Goal: Navigation & Orientation: Find specific page/section

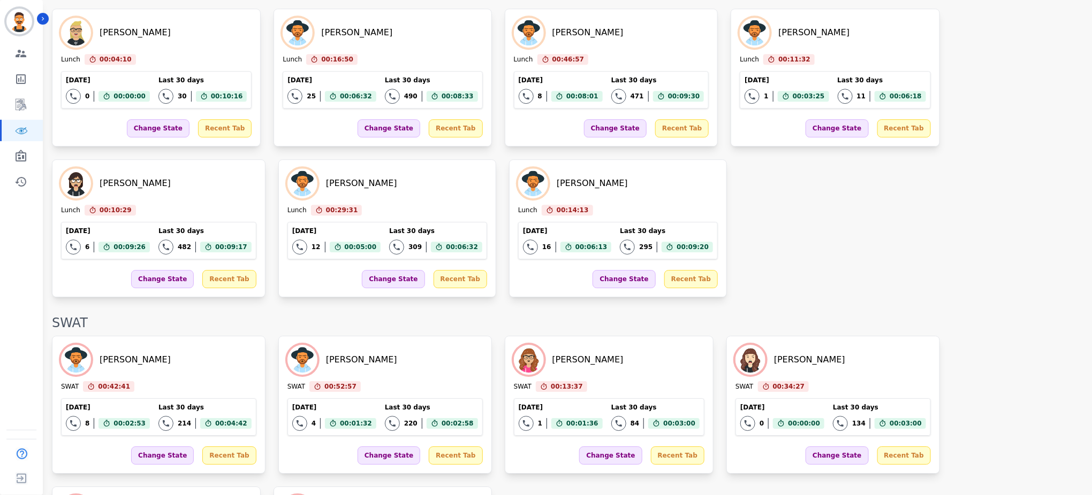
scroll to position [1565, 0]
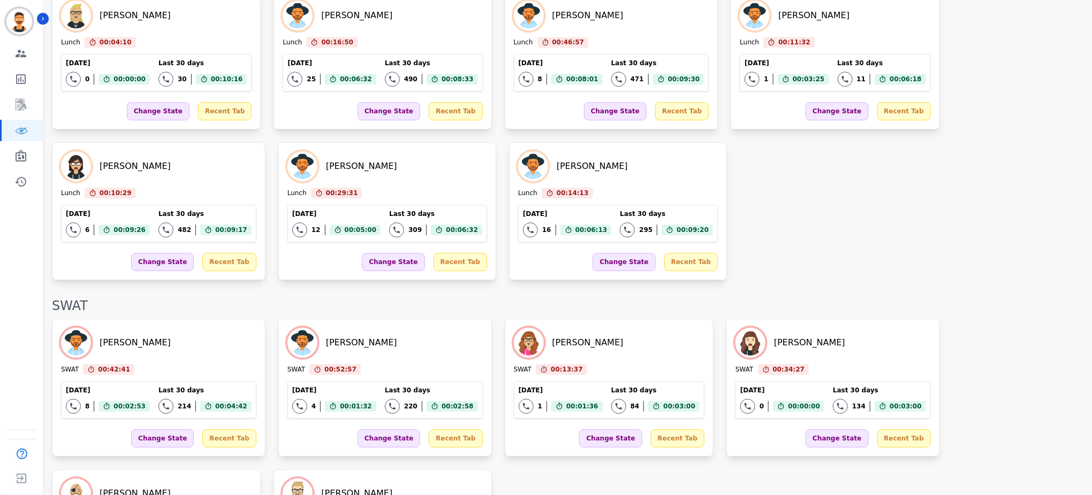
click at [503, 205] on div "[PERSON_NAME] Lunch 00:04:10 Current State: Lunch [DATE] 0 Total interactions c…" at bounding box center [566, 135] width 1029 height 289
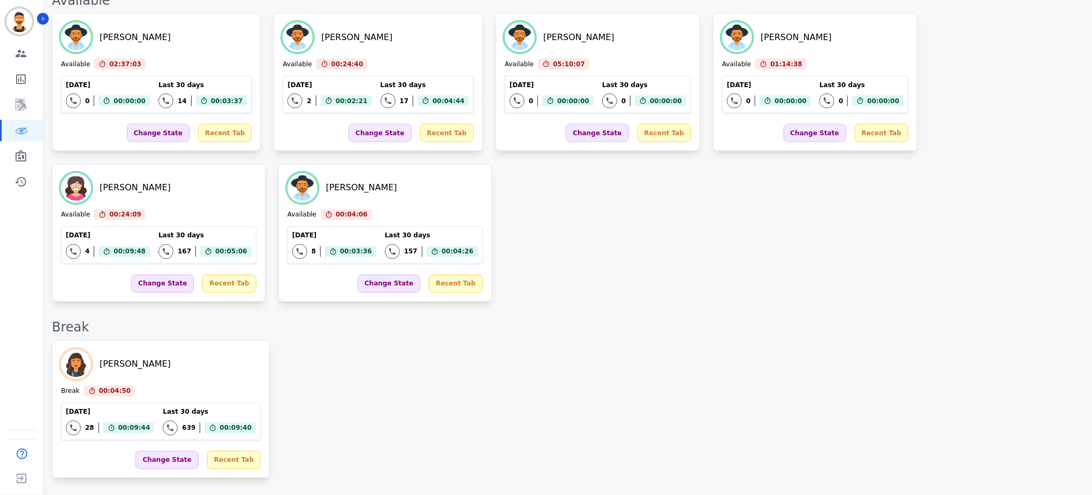
scroll to position [0, 0]
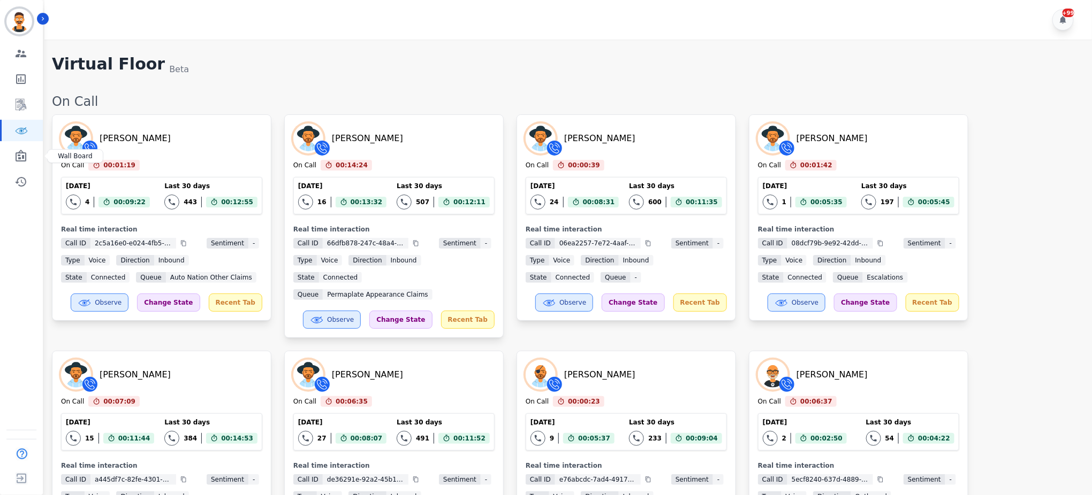
click at [6, 142] on div "Engagement Team Metrics Interaction Mining Virtual Floor Wall Board Coaching Hi…" at bounding box center [21, 118] width 43 height 150
click at [11, 150] on link "Sidebar" at bounding box center [22, 156] width 41 height 21
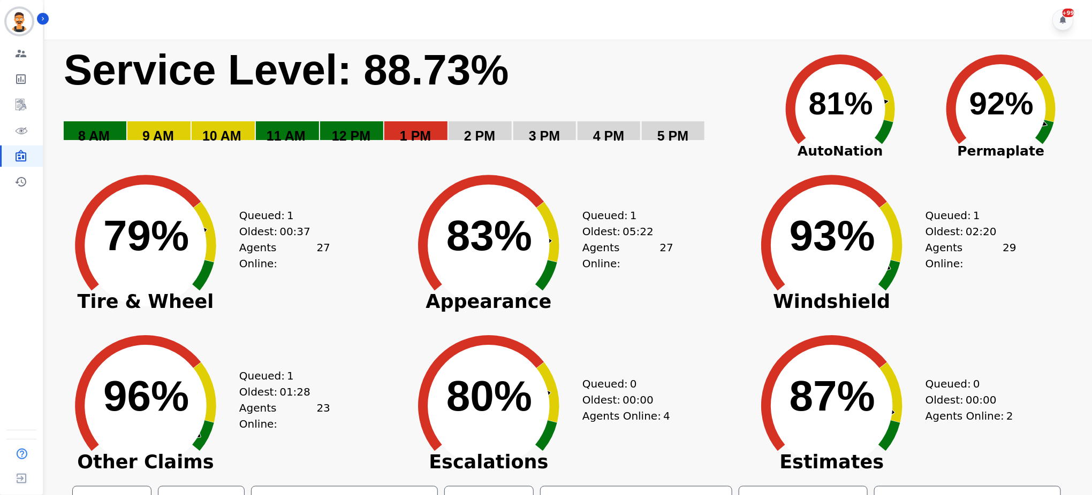
scroll to position [52, 0]
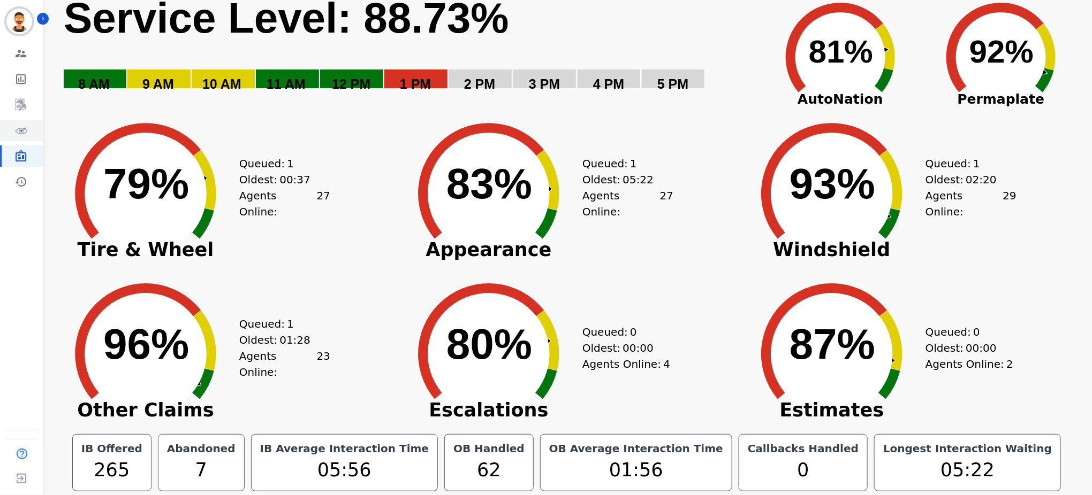
click at [16, 129] on icon "Sidebar" at bounding box center [22, 131] width 12 height 6
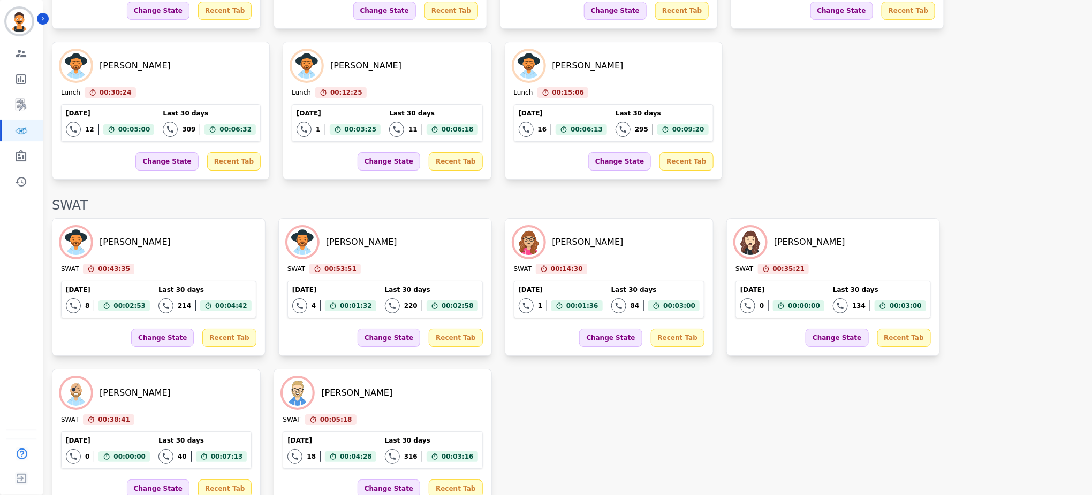
scroll to position [1842, 0]
click at [18, 153] on icon "Sidebar" at bounding box center [21, 156] width 11 height 12
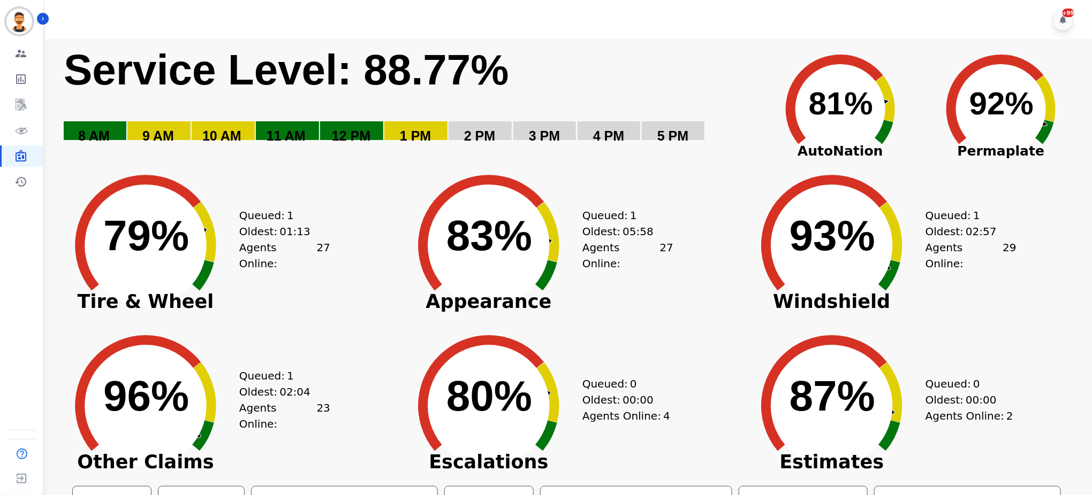
click at [654, 357] on div "Queued: 0 Oldest: 00:00 Agents Online: 4" at bounding box center [627, 398] width 91 height 161
click at [22, 139] on link "Sidebar" at bounding box center [22, 130] width 41 height 21
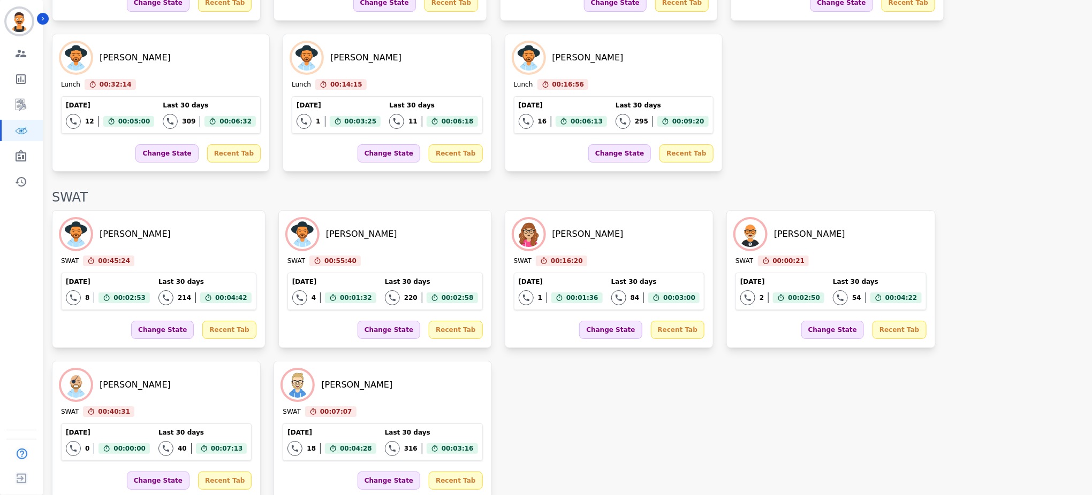
scroll to position [1855, 0]
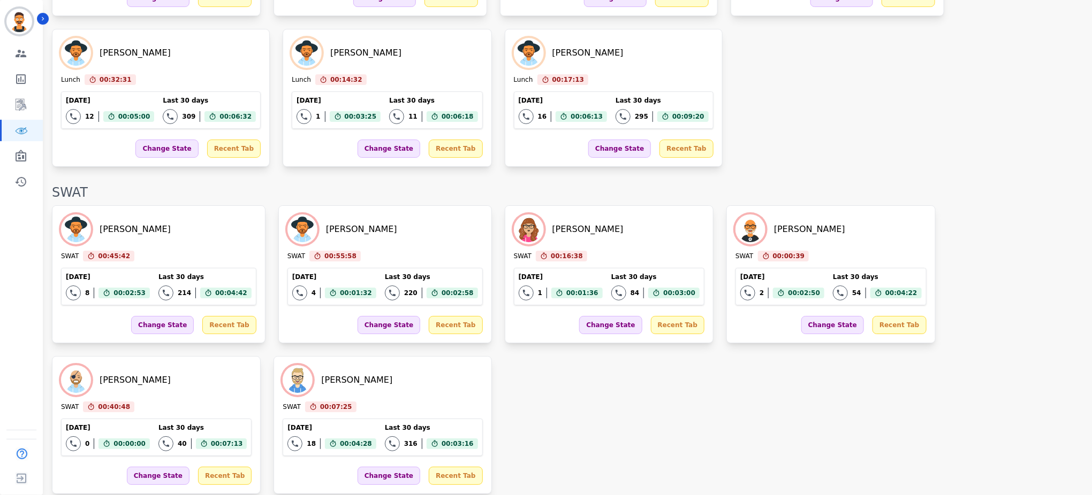
click at [492, 109] on div "[PERSON_NAME] Lunch 00:07:11 Current State: Lunch [DATE] 0 Total interactions c…" at bounding box center [566, 22] width 1029 height 289
click at [18, 158] on icon "Sidebar" at bounding box center [20, 156] width 13 height 13
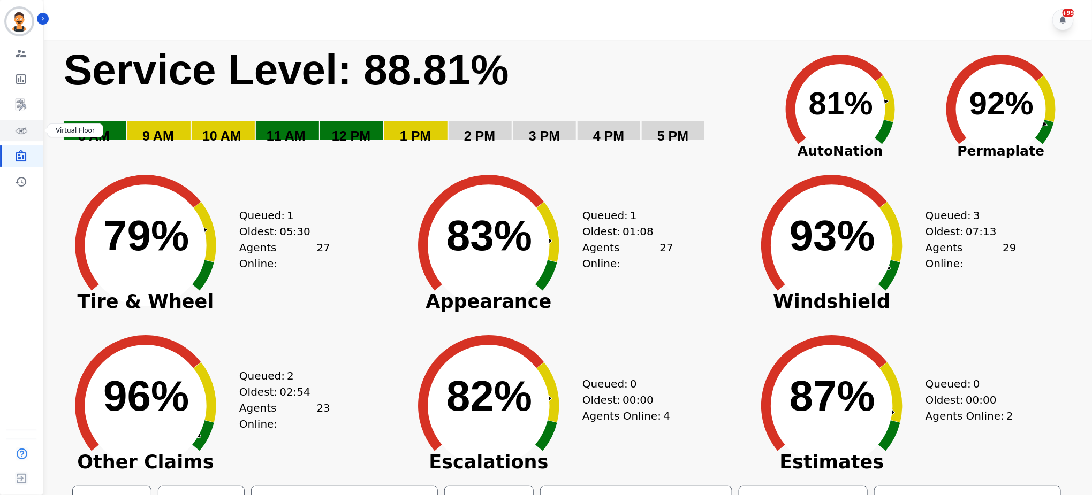
click at [5, 134] on link "Sidebar" at bounding box center [22, 130] width 41 height 21
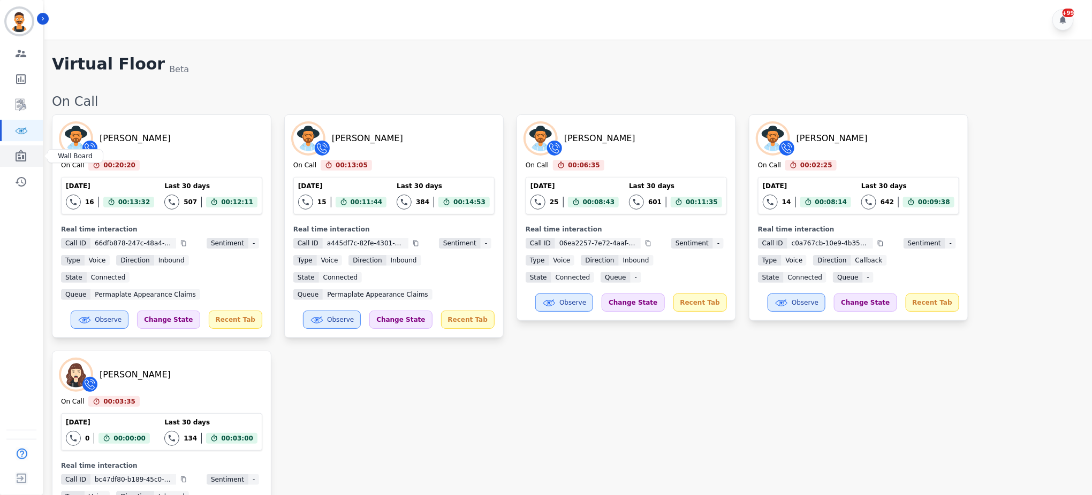
click at [19, 164] on link "Sidebar" at bounding box center [22, 156] width 41 height 21
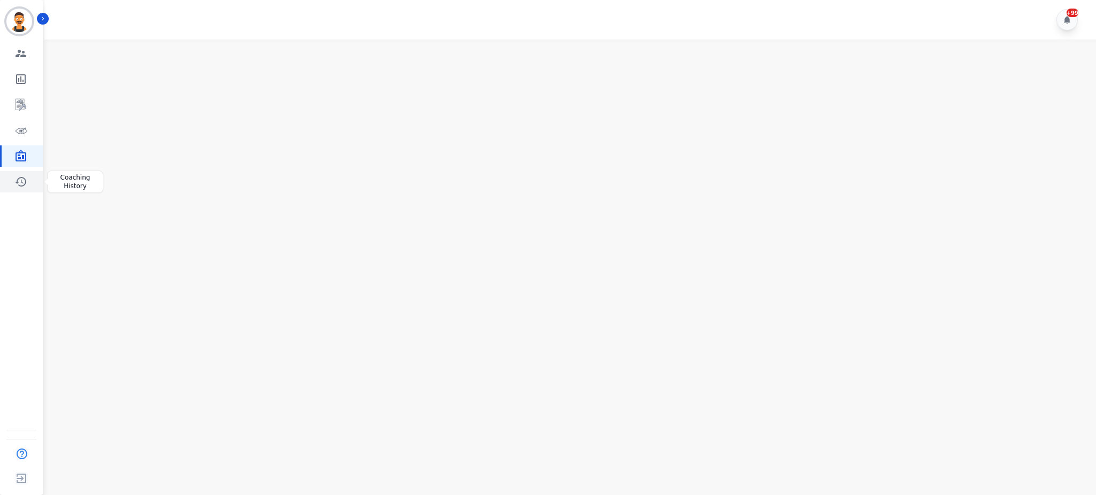
click at [22, 179] on icon "Sidebar" at bounding box center [20, 181] width 13 height 13
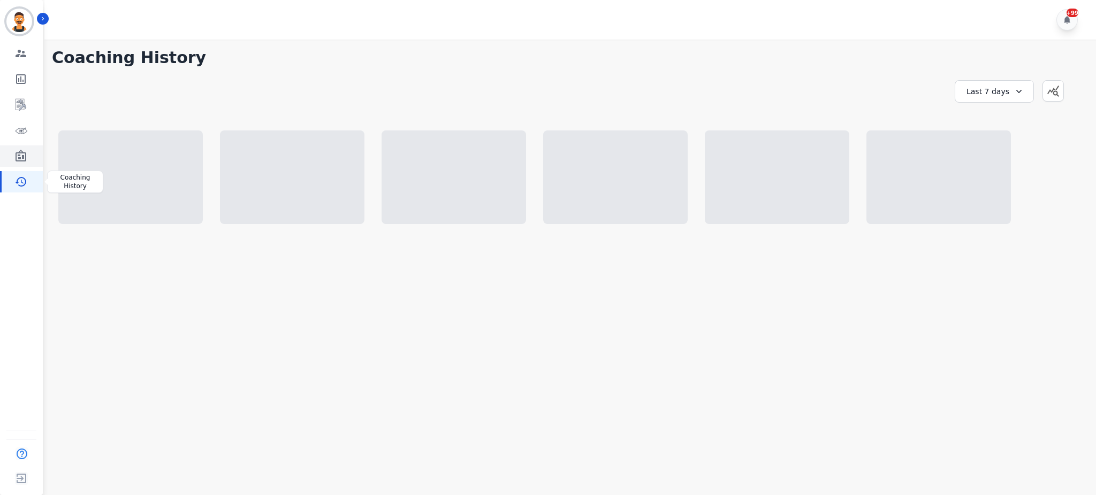
click at [26, 161] on icon "Sidebar" at bounding box center [20, 156] width 13 height 13
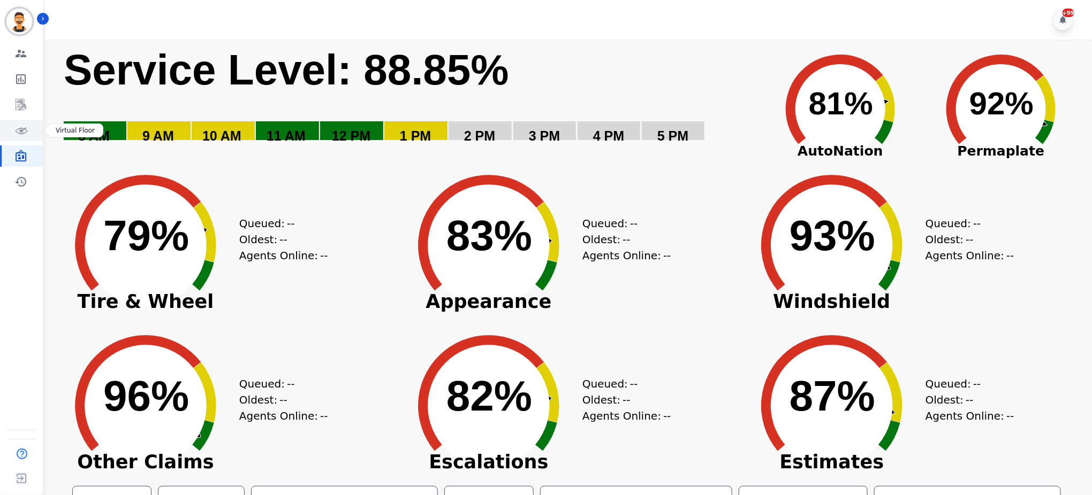
click at [10, 125] on link "Sidebar" at bounding box center [22, 130] width 41 height 21
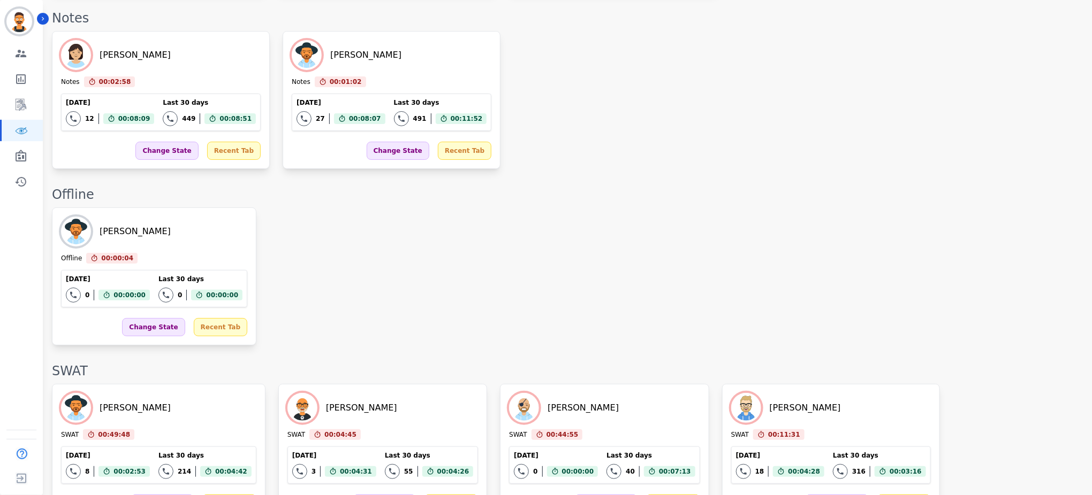
scroll to position [2364, 0]
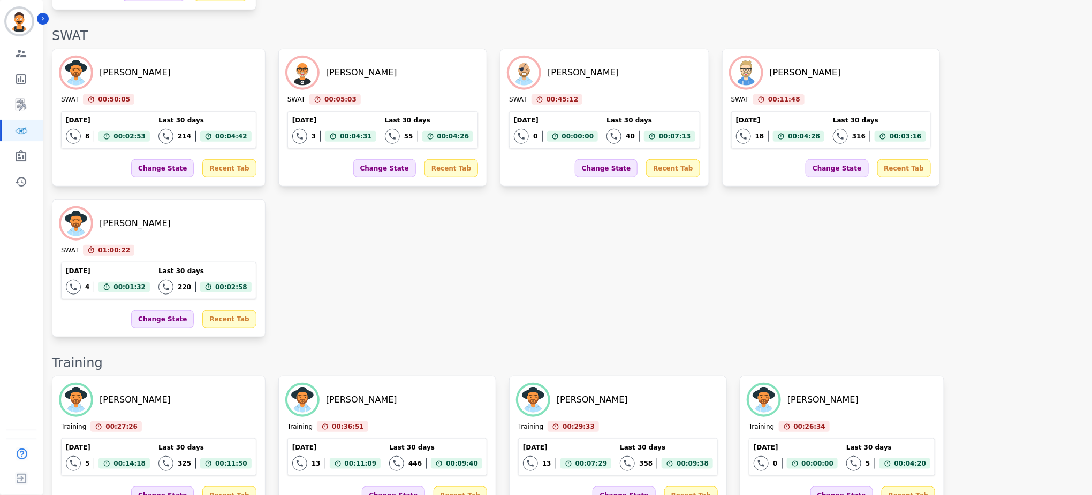
drag, startPoint x: 672, startPoint y: 338, endPoint x: 686, endPoint y: 200, distance: 138.3
click at [664, 355] on div "Training" at bounding box center [566, 363] width 1029 height 17
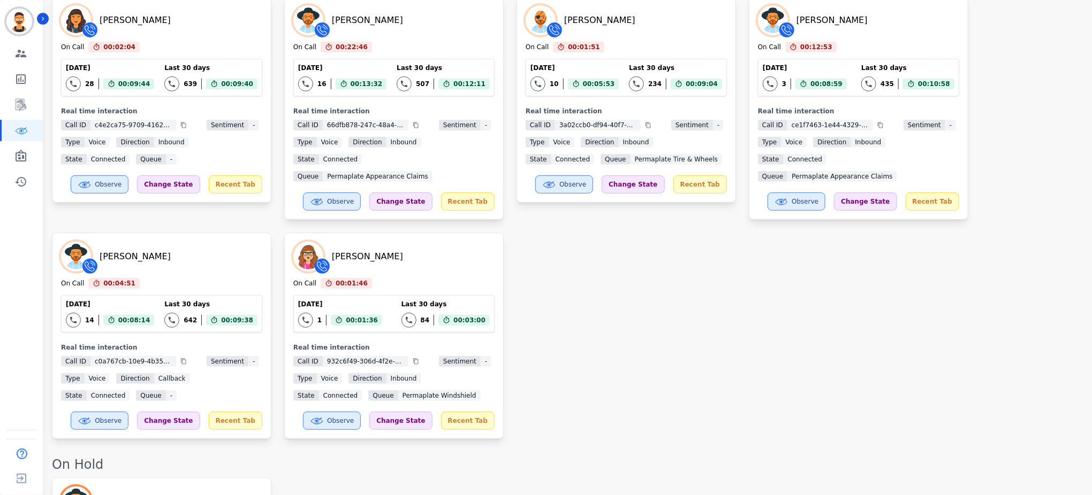
scroll to position [0, 0]
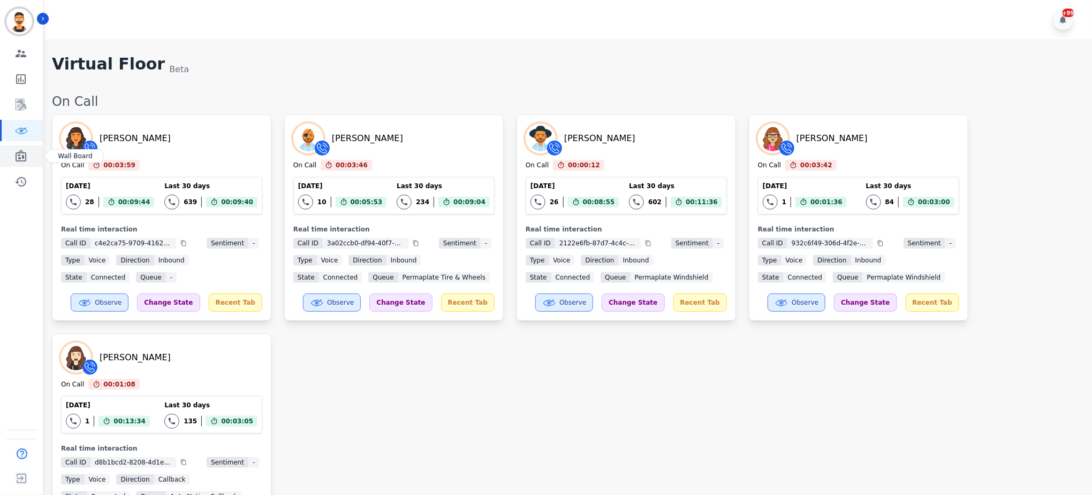
click at [20, 151] on icon "Sidebar" at bounding box center [21, 156] width 11 height 12
